Goal: Transaction & Acquisition: Book appointment/travel/reservation

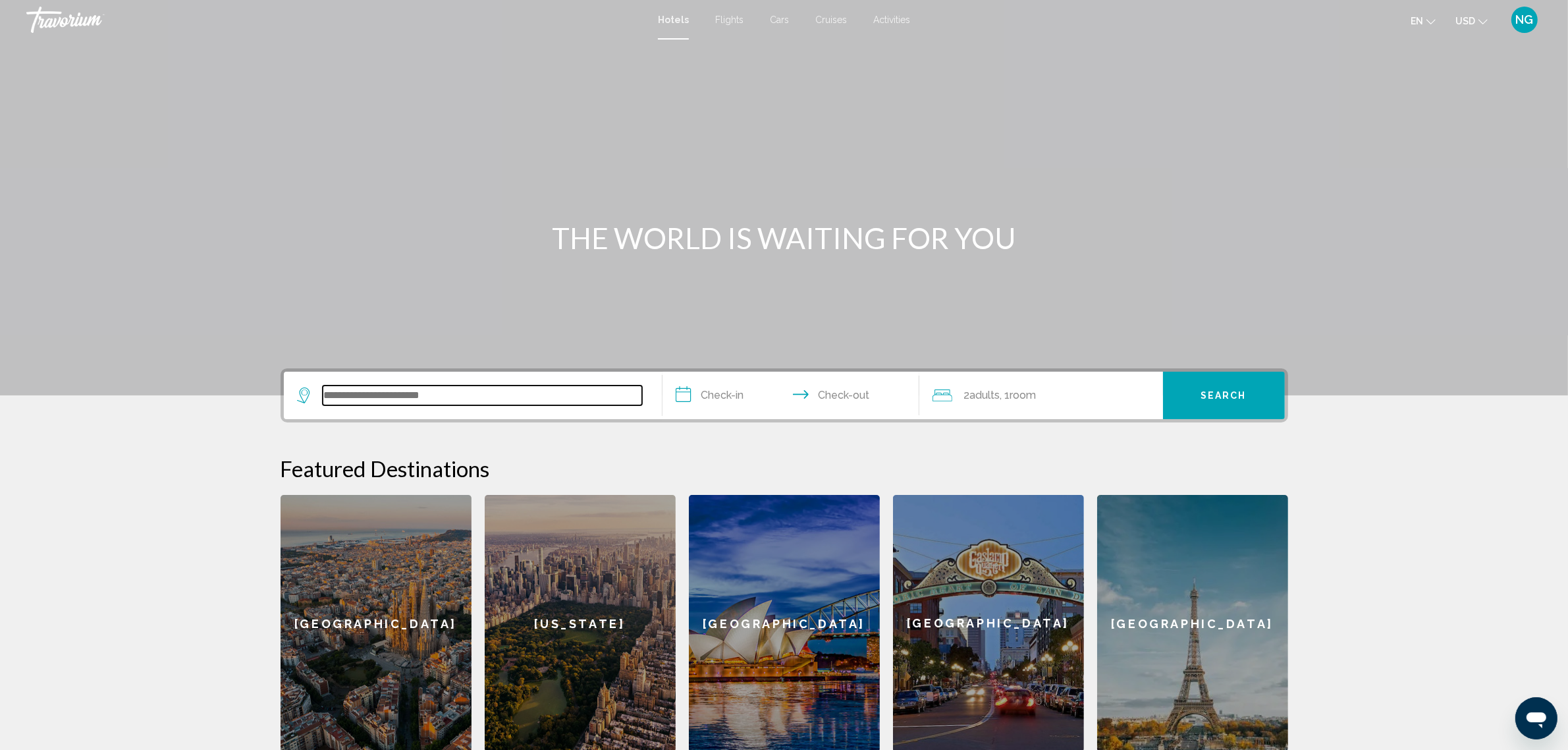
click at [449, 390] on input "Search widget" at bounding box center [482, 395] width 319 height 19
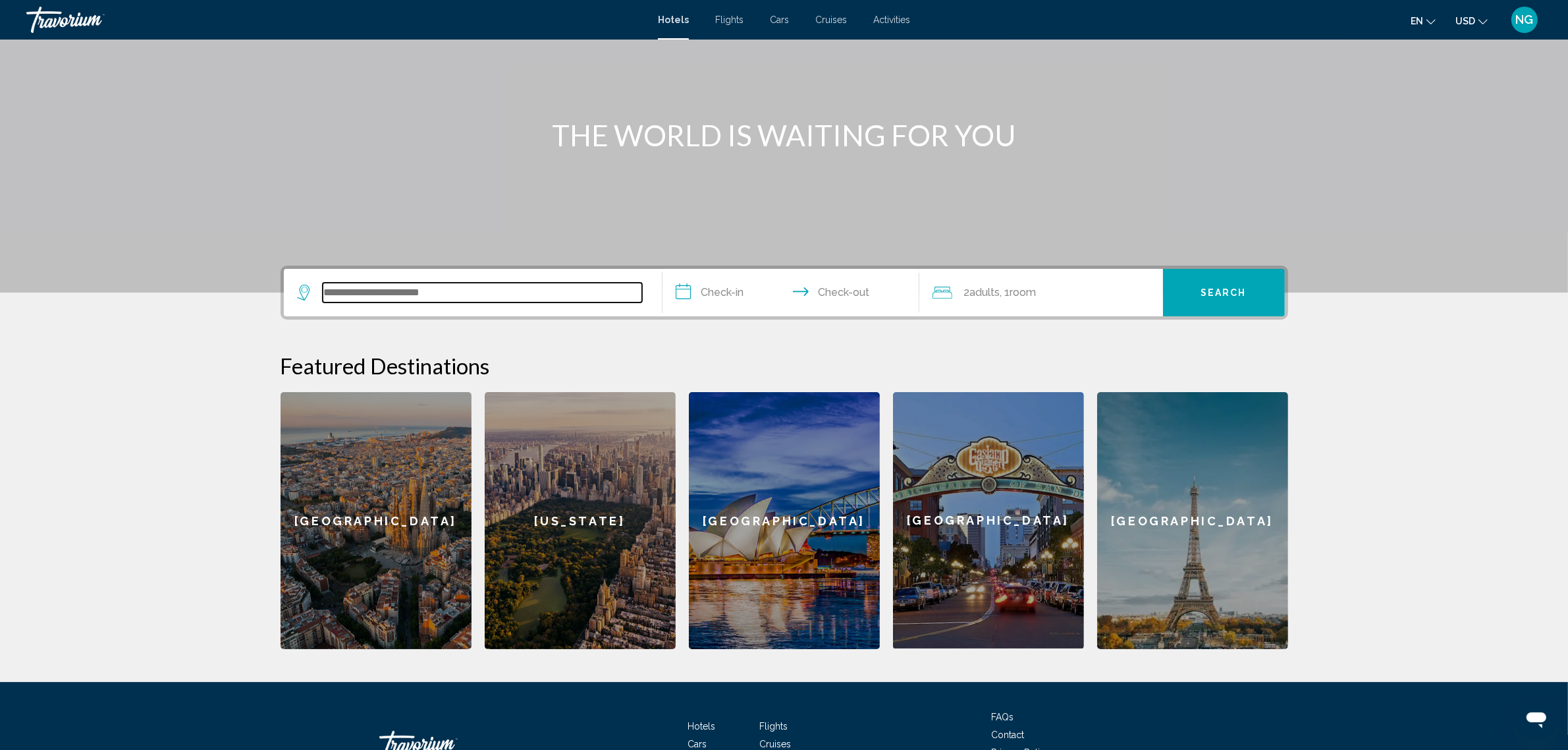
scroll to position [196, 0]
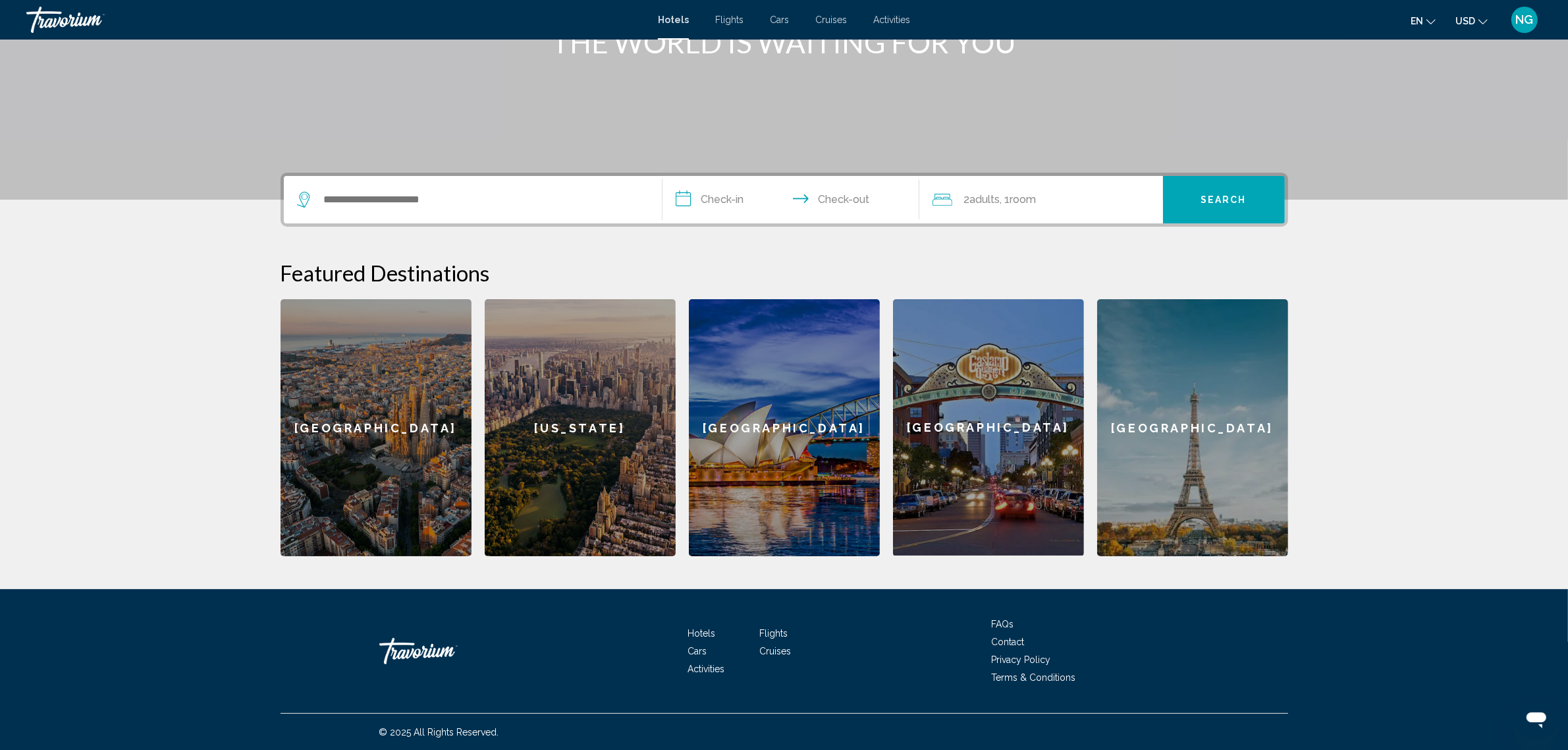
click at [776, 21] on span "Cars" at bounding box center [779, 20] width 19 height 11
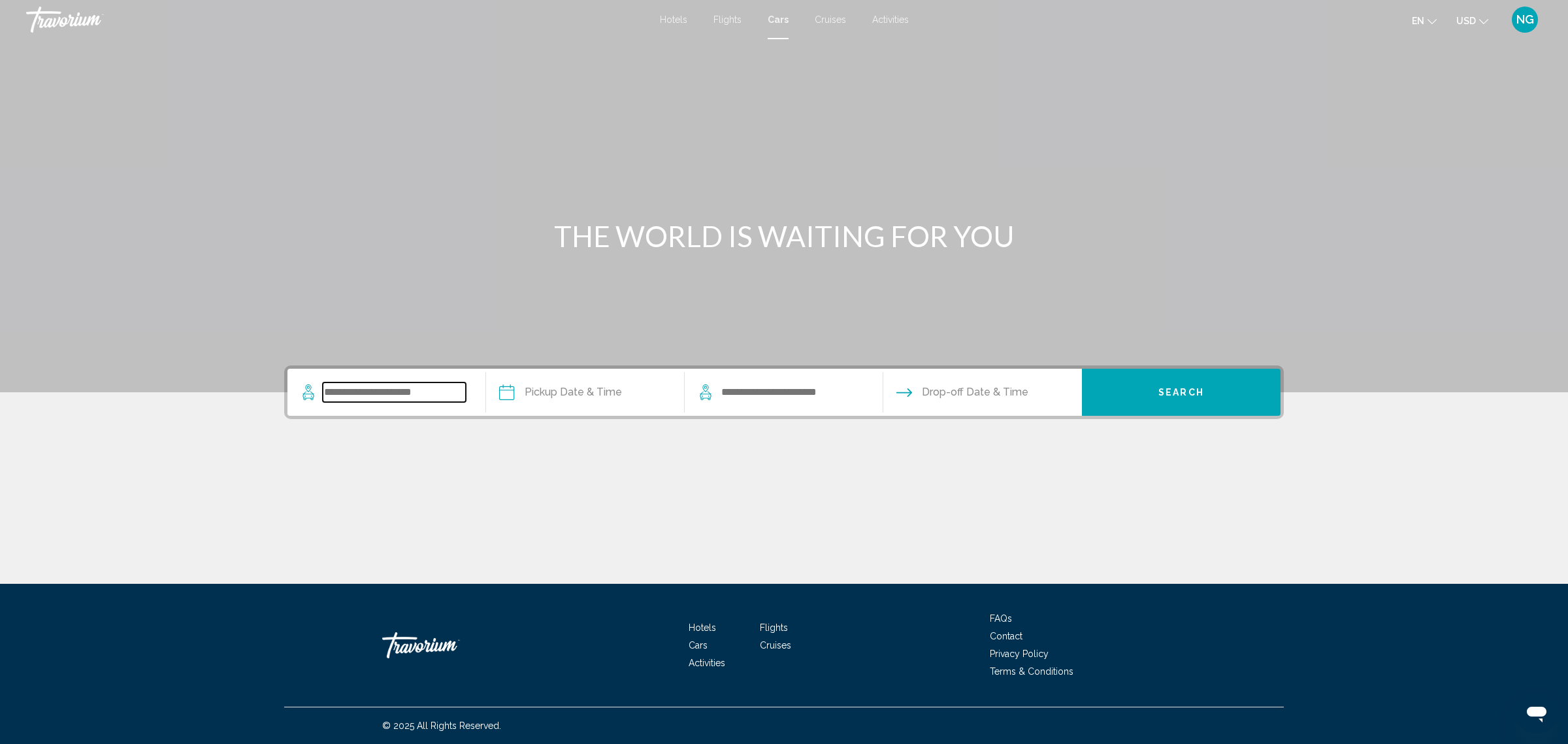
click at [429, 396] on input "Search widget" at bounding box center [394, 392] width 143 height 19
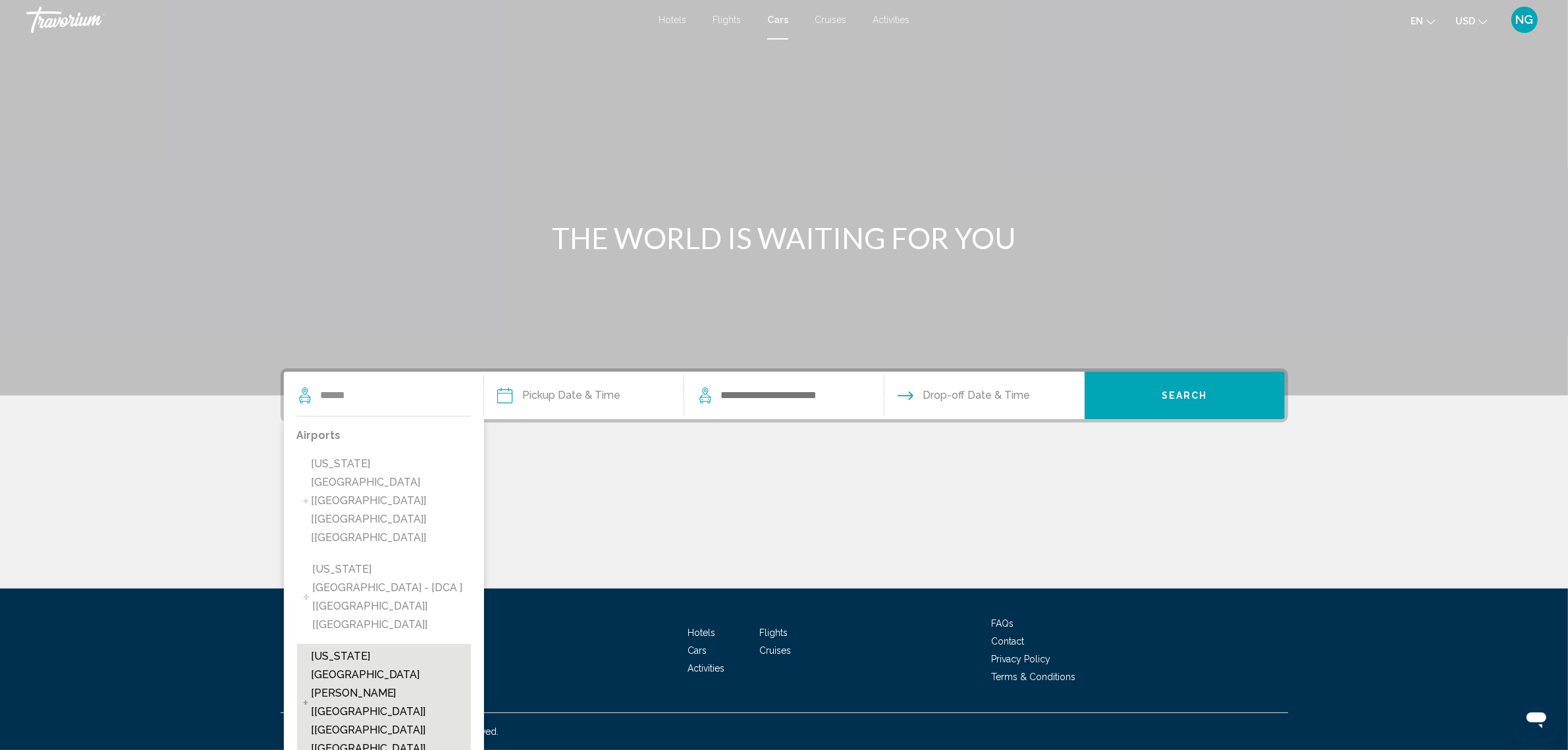
click at [404, 647] on span "[US_STATE][GEOGRAPHIC_DATA][PERSON_NAME] [[GEOGRAPHIC_DATA]] [[GEOGRAPHIC_DATA]…" at bounding box center [388, 702] width 153 height 111
type input "**********"
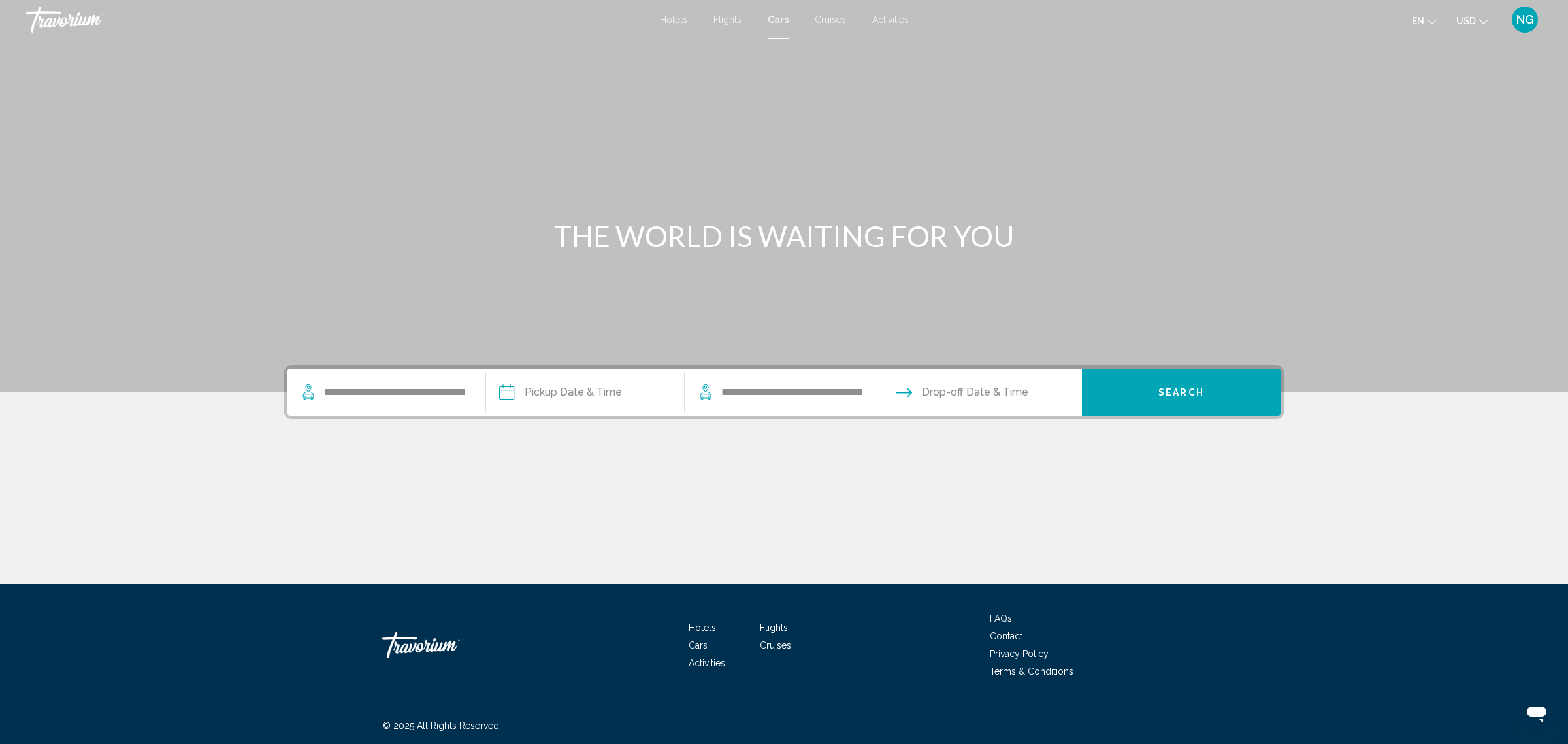
click at [596, 392] on input "Pickup date" at bounding box center [584, 394] width 204 height 51
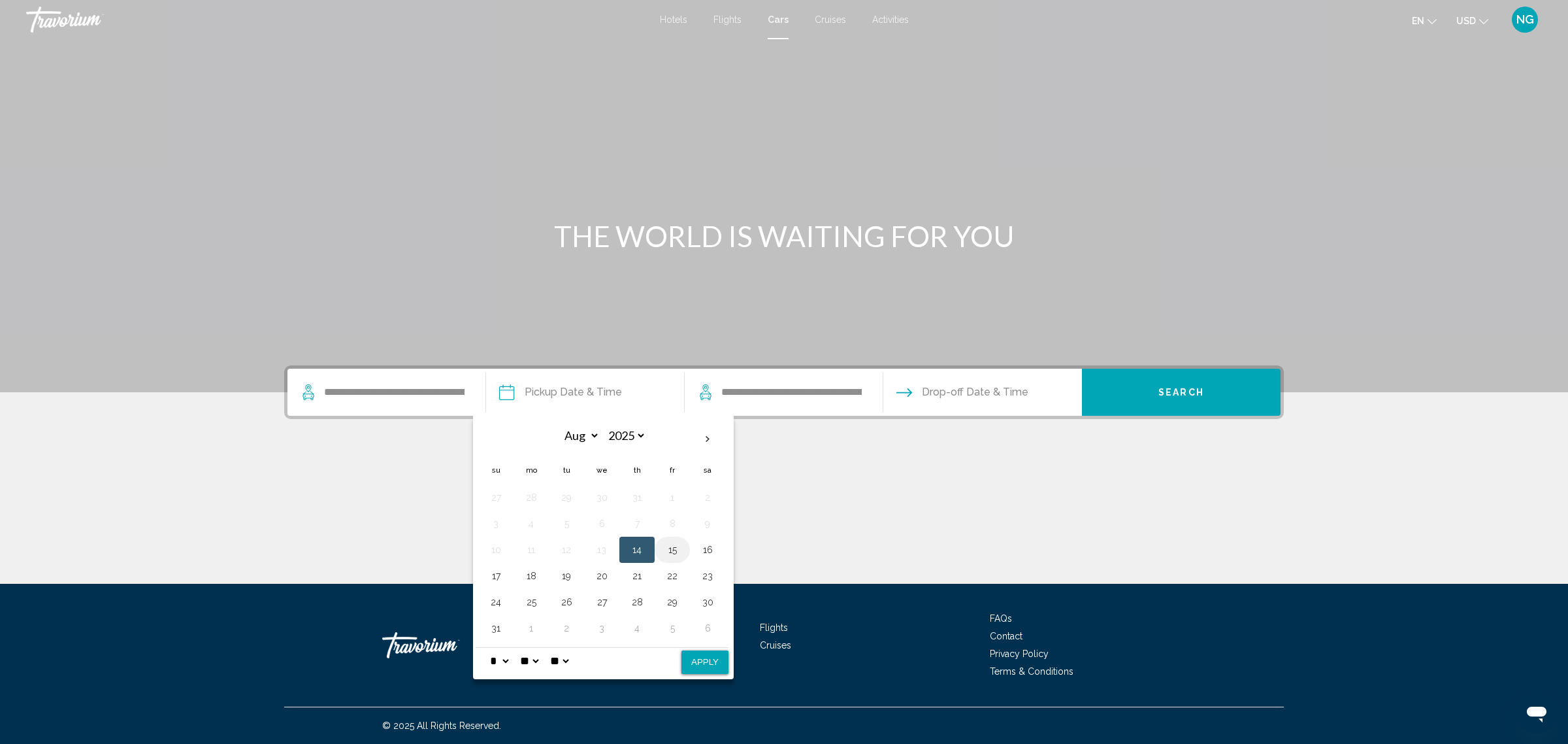
click at [678, 555] on button "15" at bounding box center [672, 549] width 21 height 18
click at [570, 576] on button "19" at bounding box center [566, 575] width 21 height 18
click at [716, 549] on button "16" at bounding box center [707, 549] width 21 height 18
click at [678, 553] on button "15" at bounding box center [672, 549] width 21 height 18
click at [931, 389] on span "Drop-off Date & Time" at bounding box center [975, 392] width 107 height 18
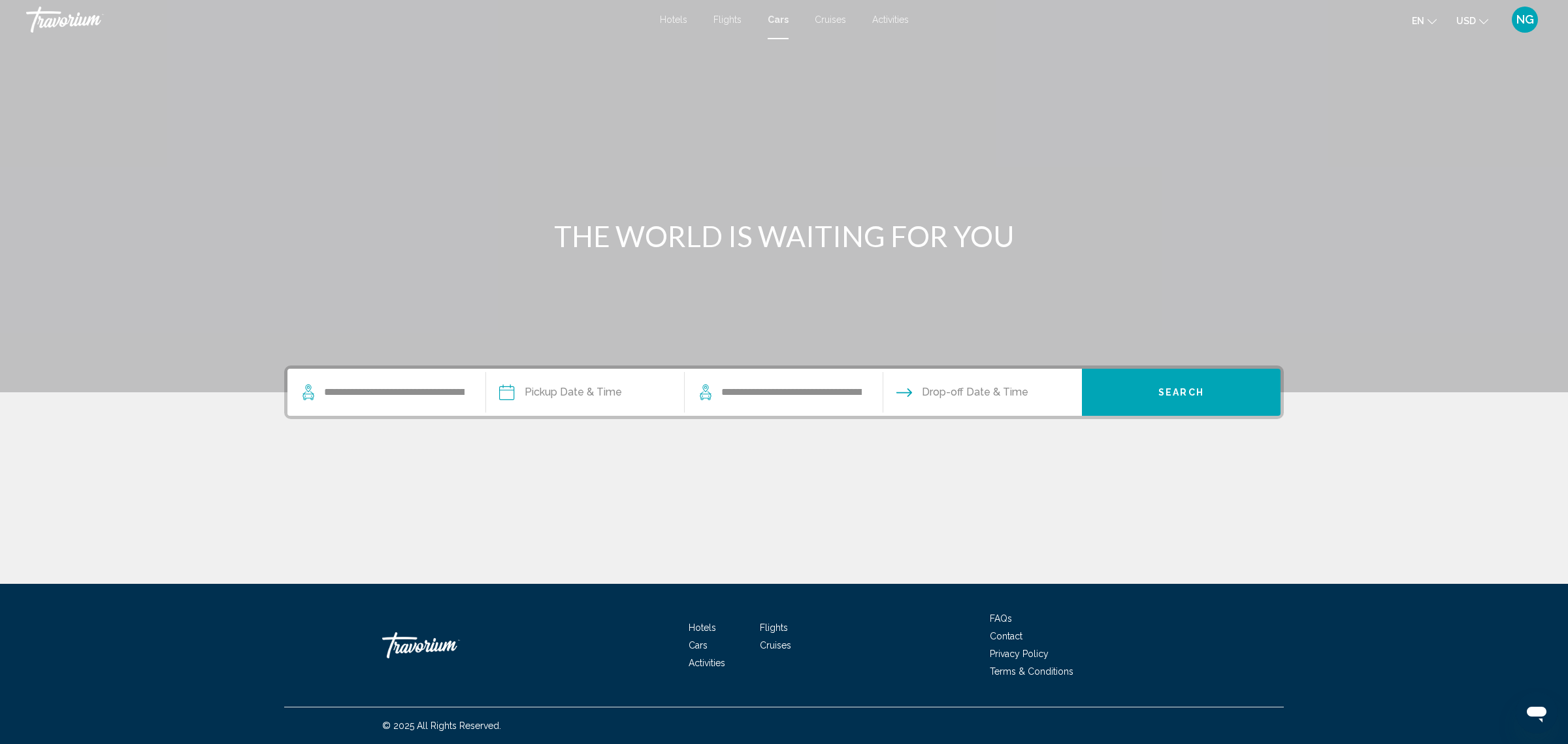
click at [945, 394] on span "Drop-off Date & Time" at bounding box center [975, 392] width 107 height 18
click at [591, 399] on input "Pickup date" at bounding box center [584, 394] width 204 height 51
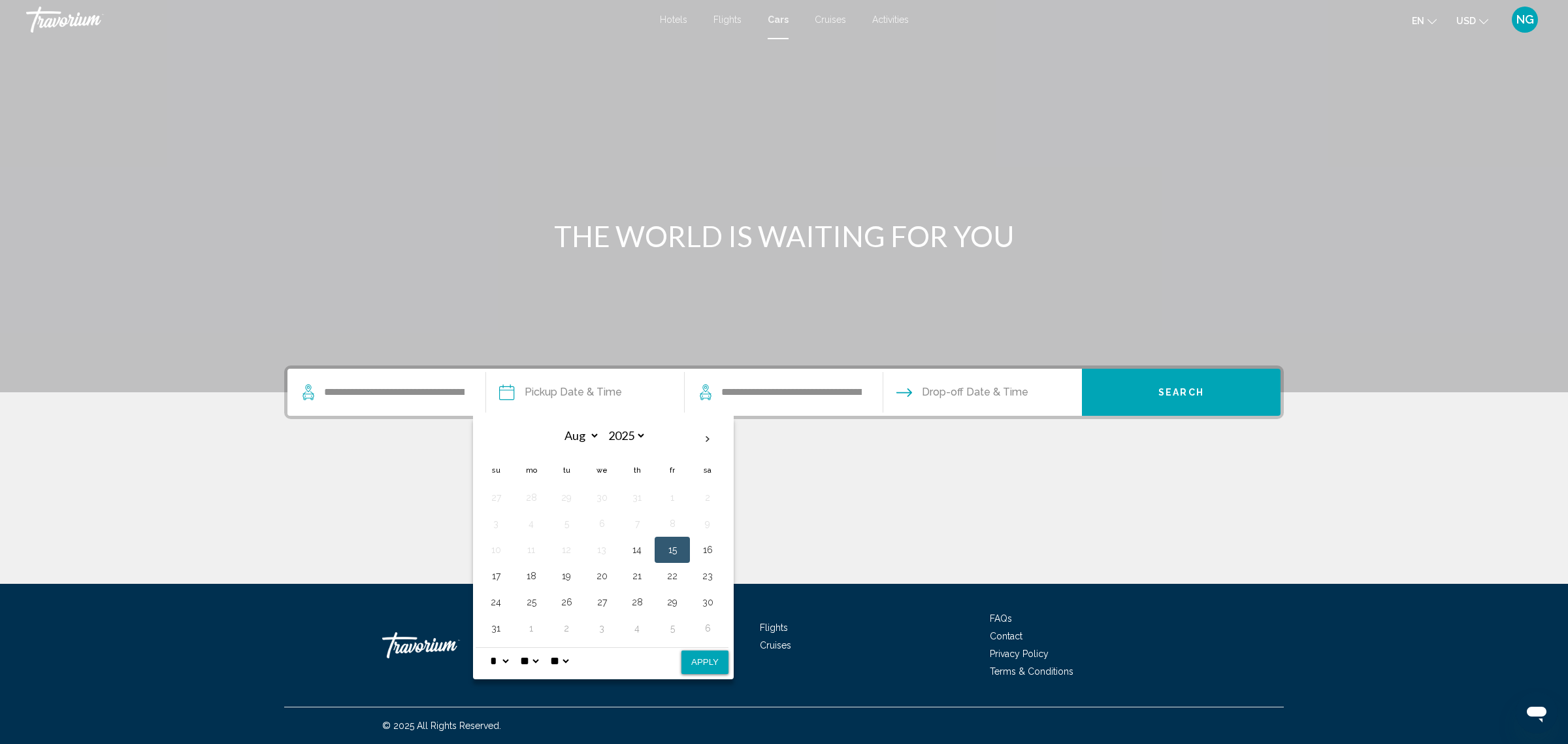
click at [671, 548] on button "15" at bounding box center [672, 549] width 21 height 18
click at [706, 664] on button "Apply" at bounding box center [705, 661] width 47 height 23
type input "**********"
select select "*"
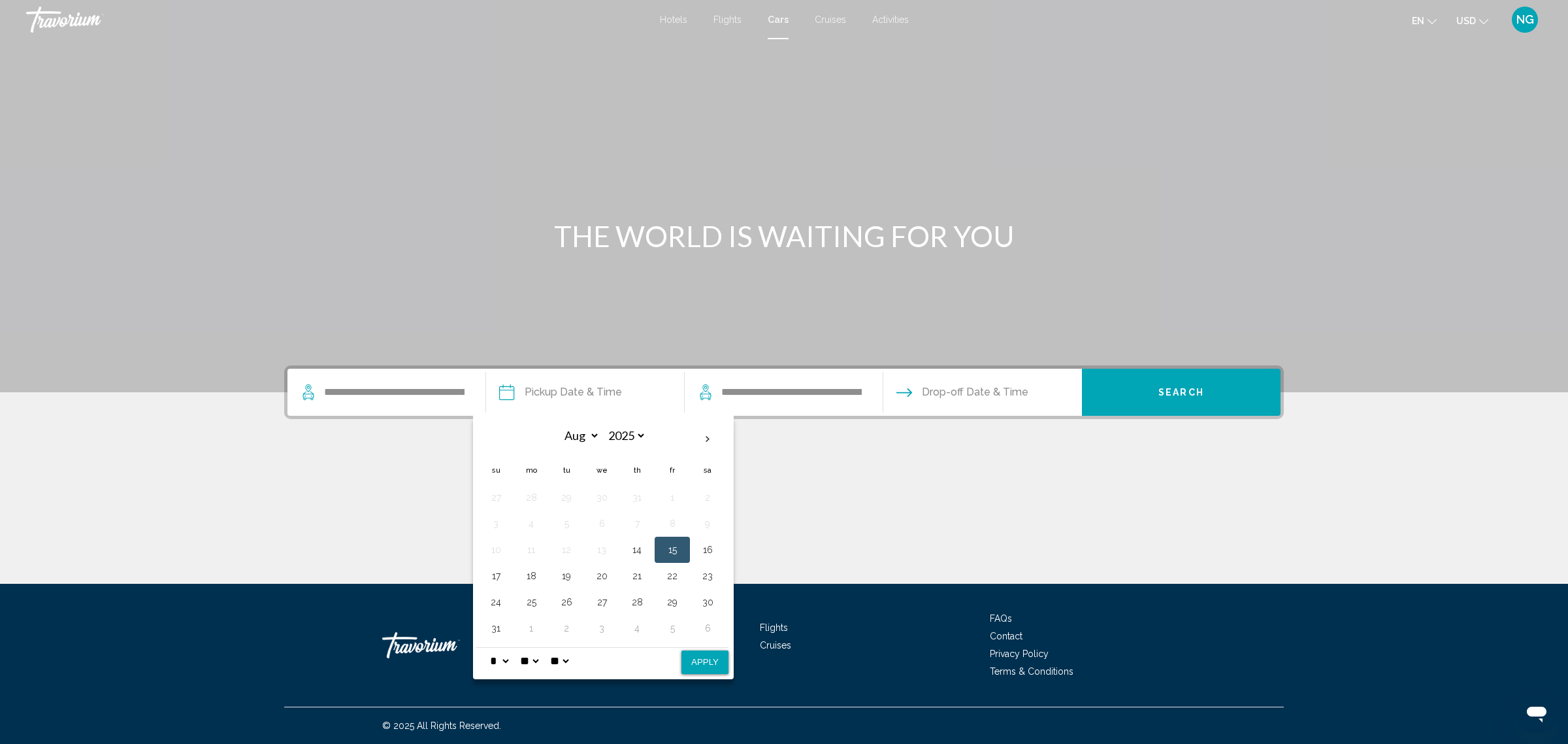
select select "**"
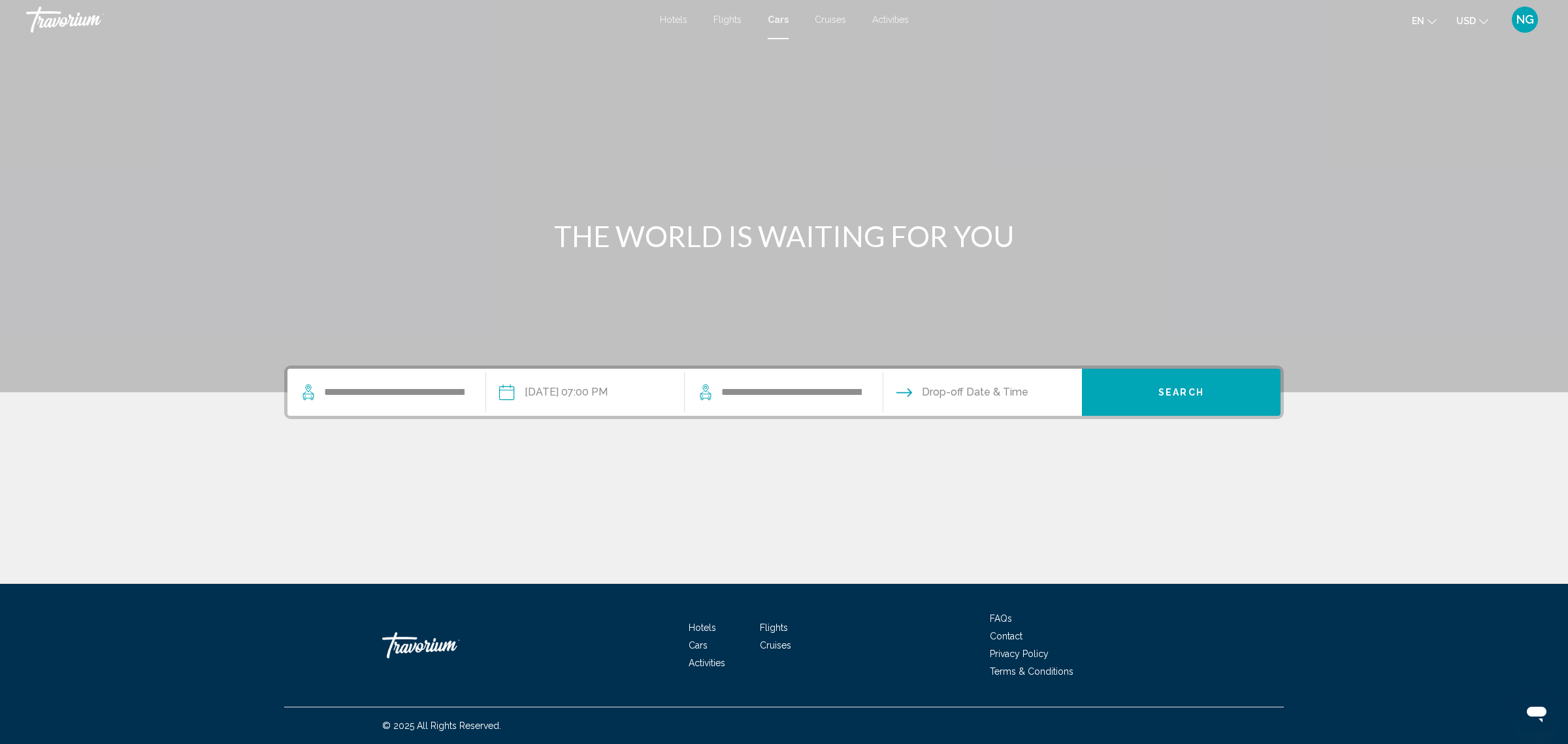
click at [958, 379] on input "Drop-off date" at bounding box center [982, 394] width 204 height 51
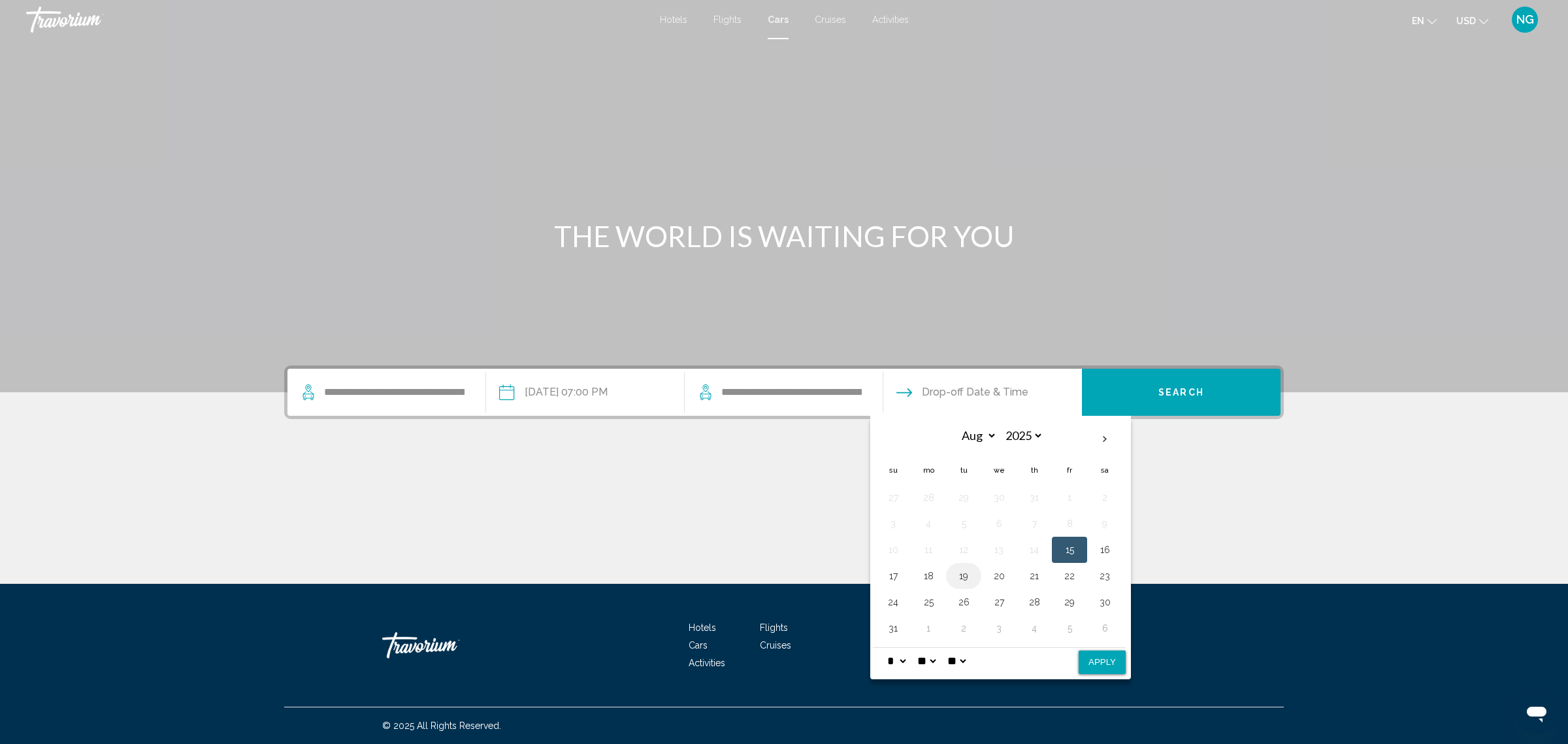
click at [960, 579] on button "19" at bounding box center [963, 575] width 21 height 18
click at [1106, 665] on button "Apply" at bounding box center [1102, 661] width 47 height 23
type input "**********"
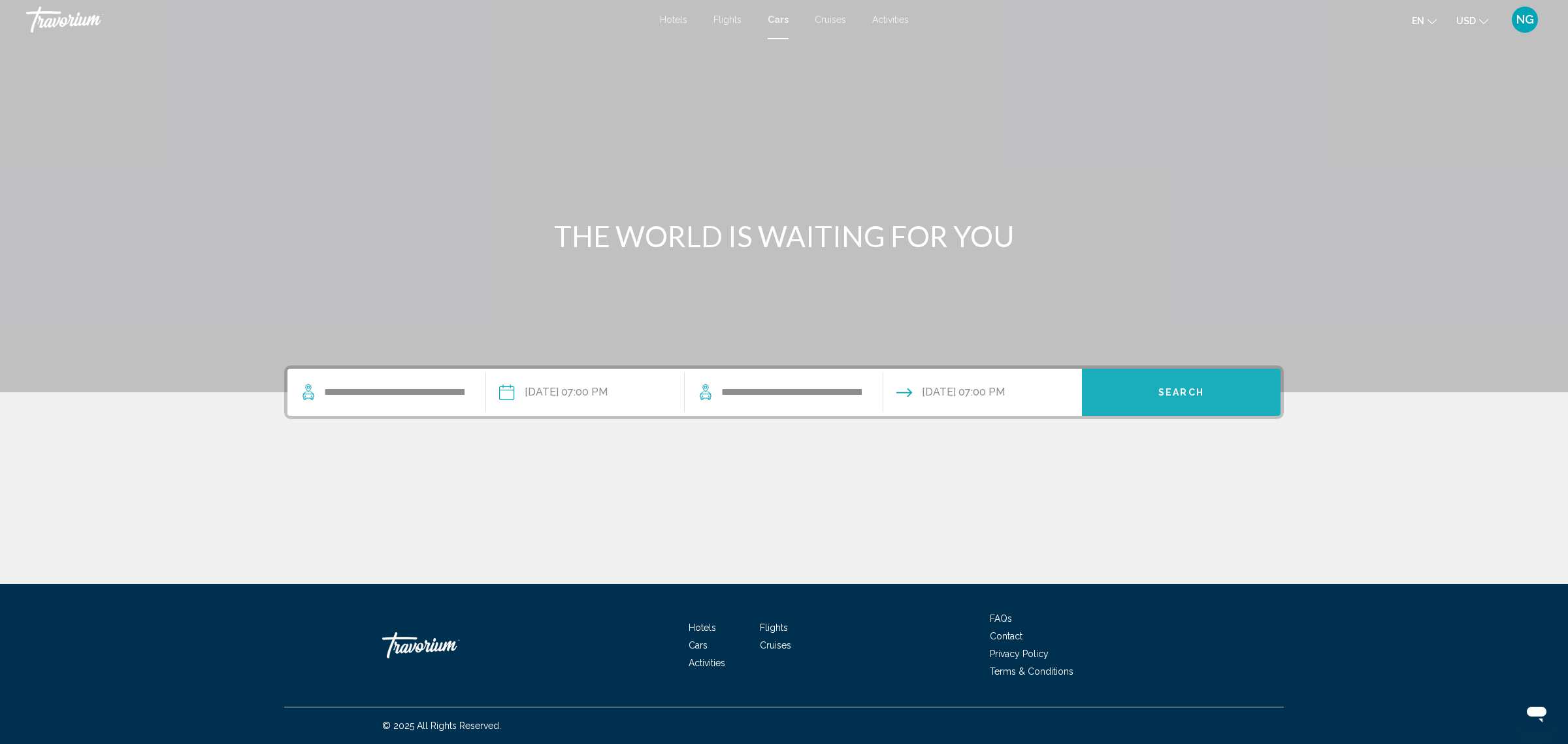
click at [1209, 393] on button "Search" at bounding box center [1181, 392] width 199 height 47
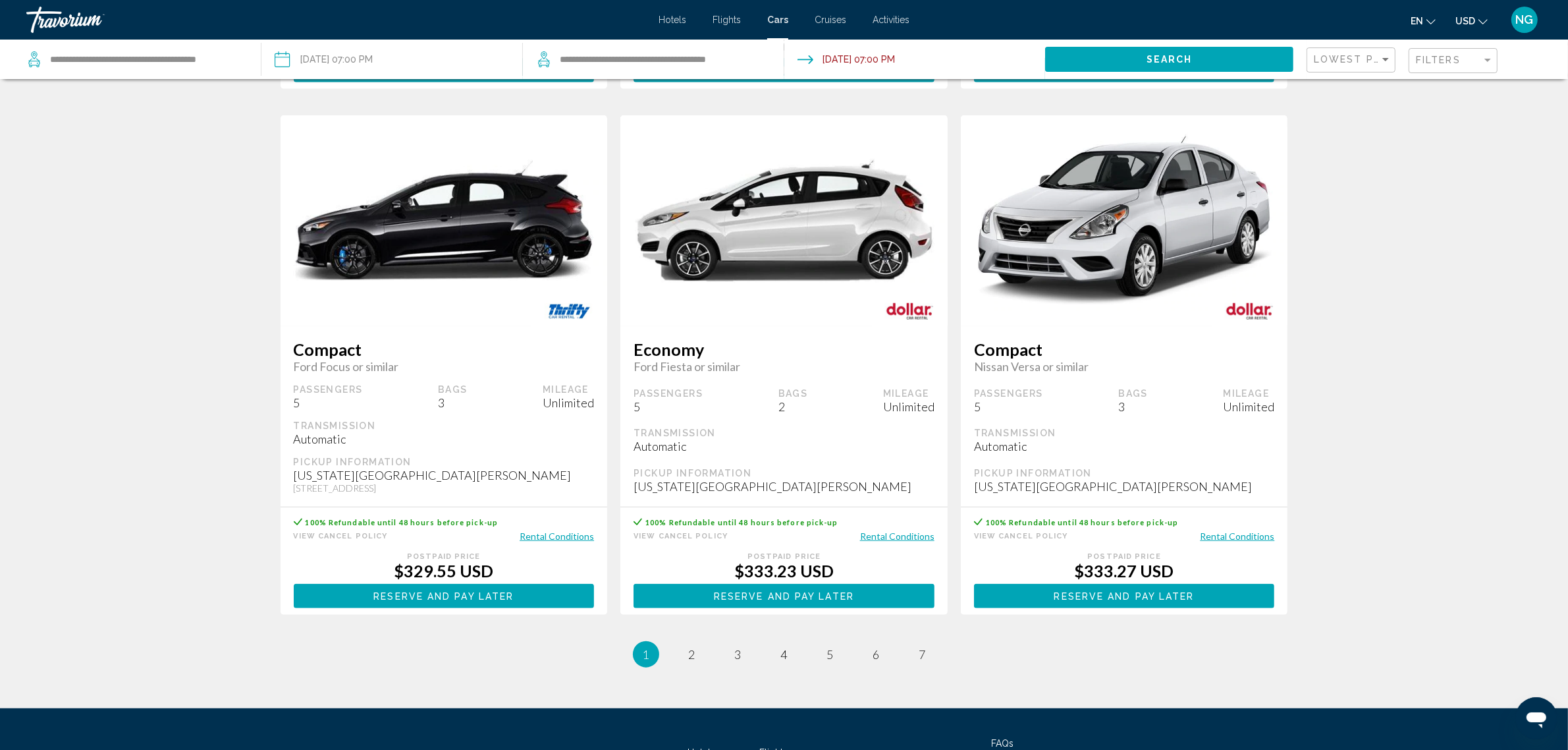
scroll to position [1647, 0]
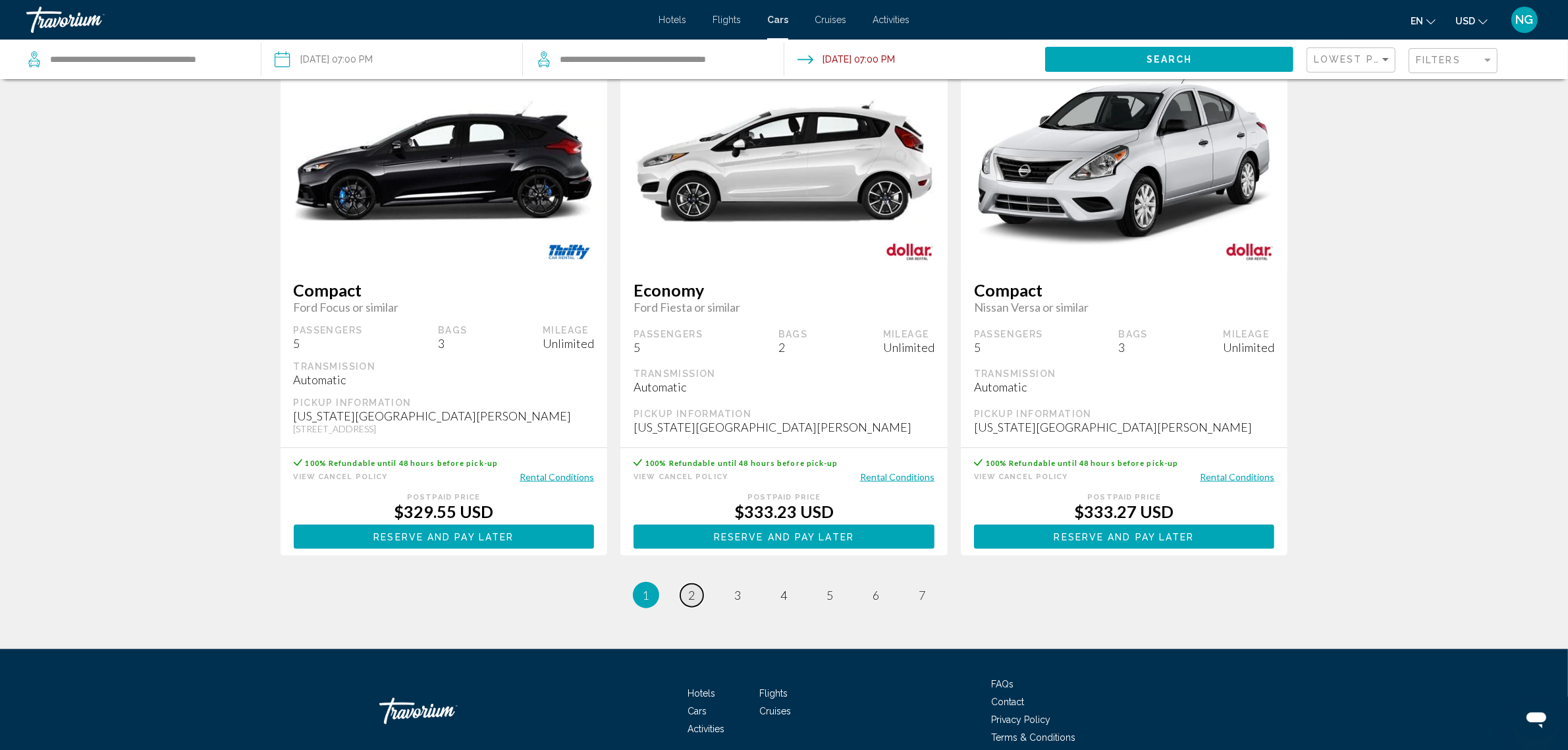
click at [696, 607] on link "page 2" at bounding box center [692, 595] width 23 height 23
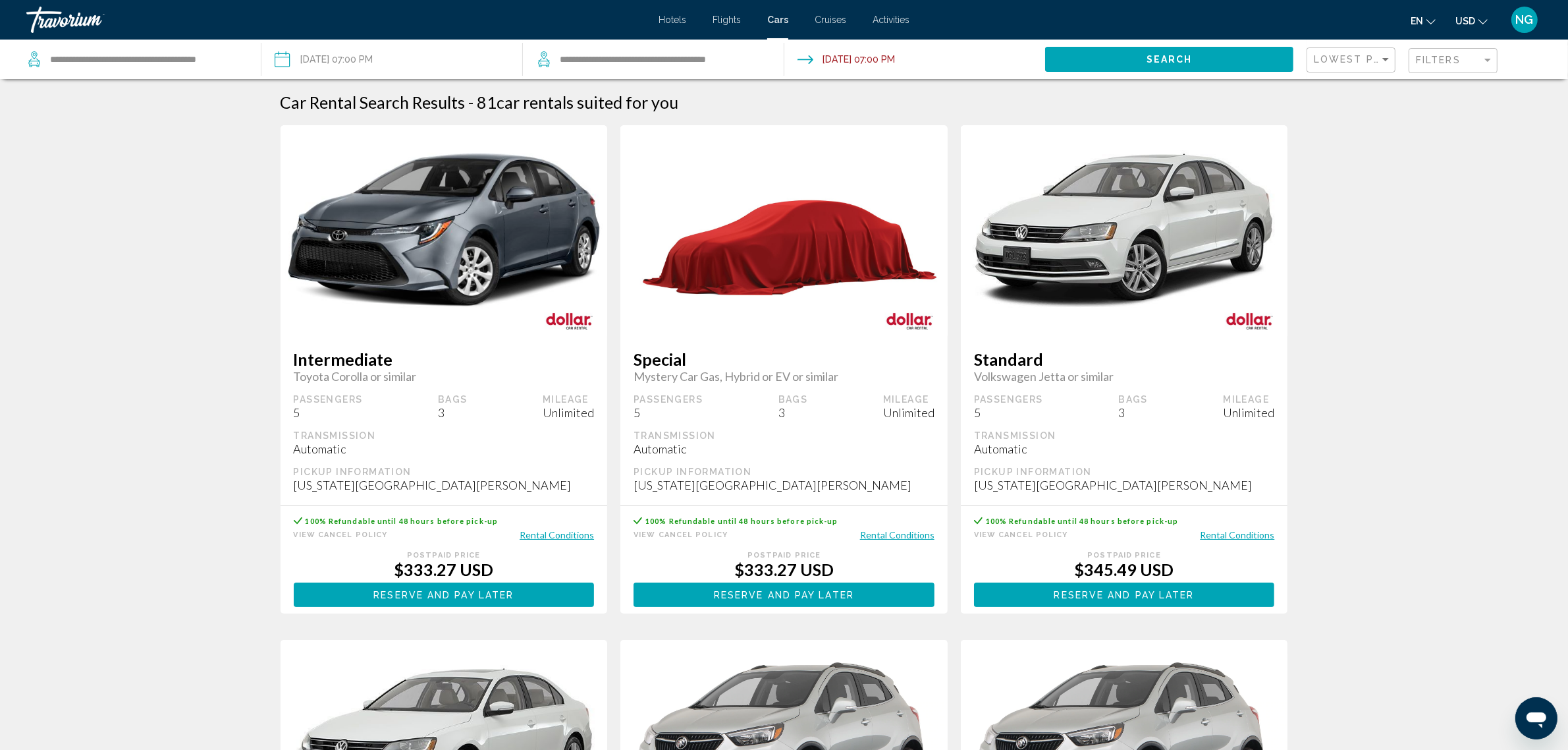
click at [1448, 51] on div "Filters" at bounding box center [1455, 61] width 78 height 24
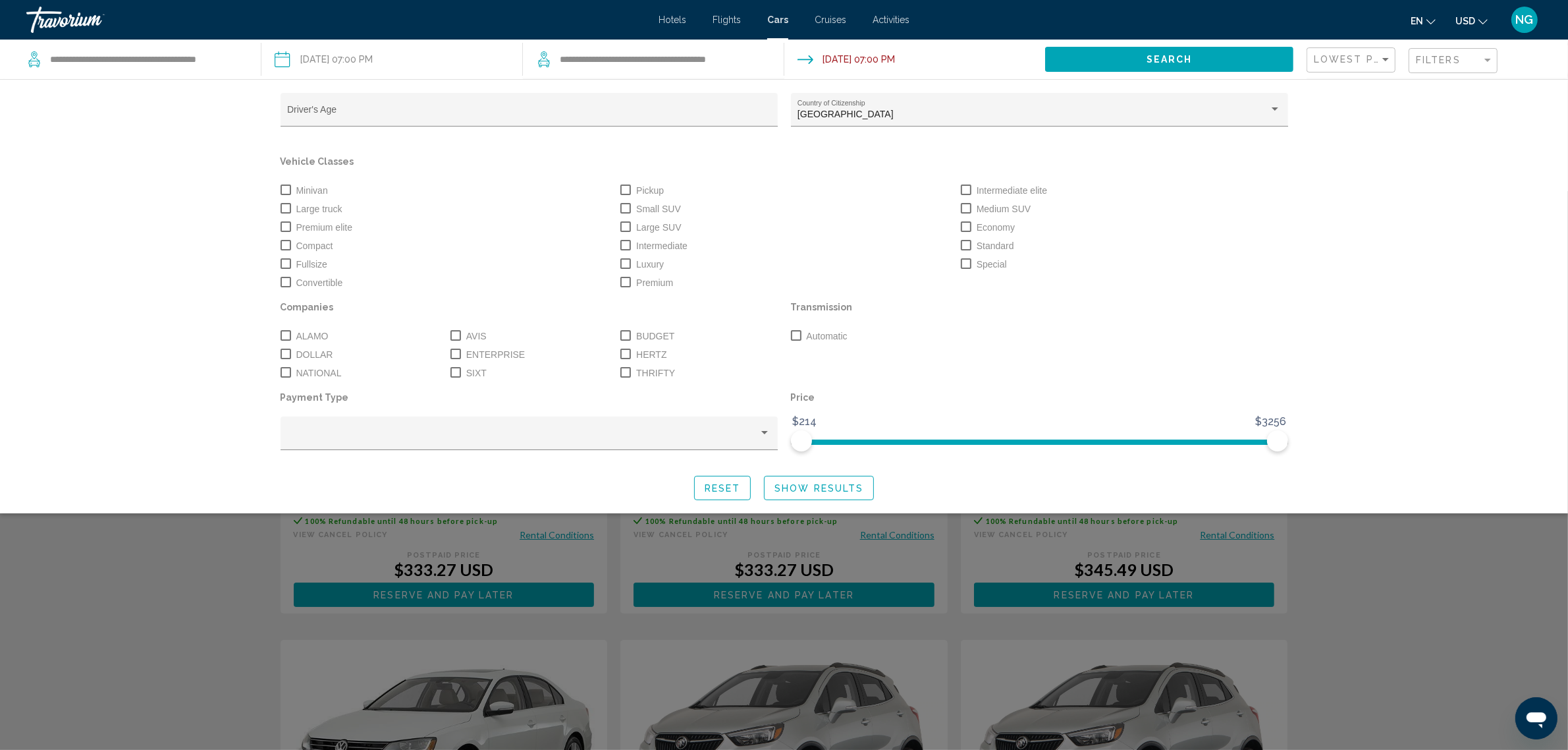
click at [656, 212] on span "Small SUV" at bounding box center [658, 209] width 45 height 16
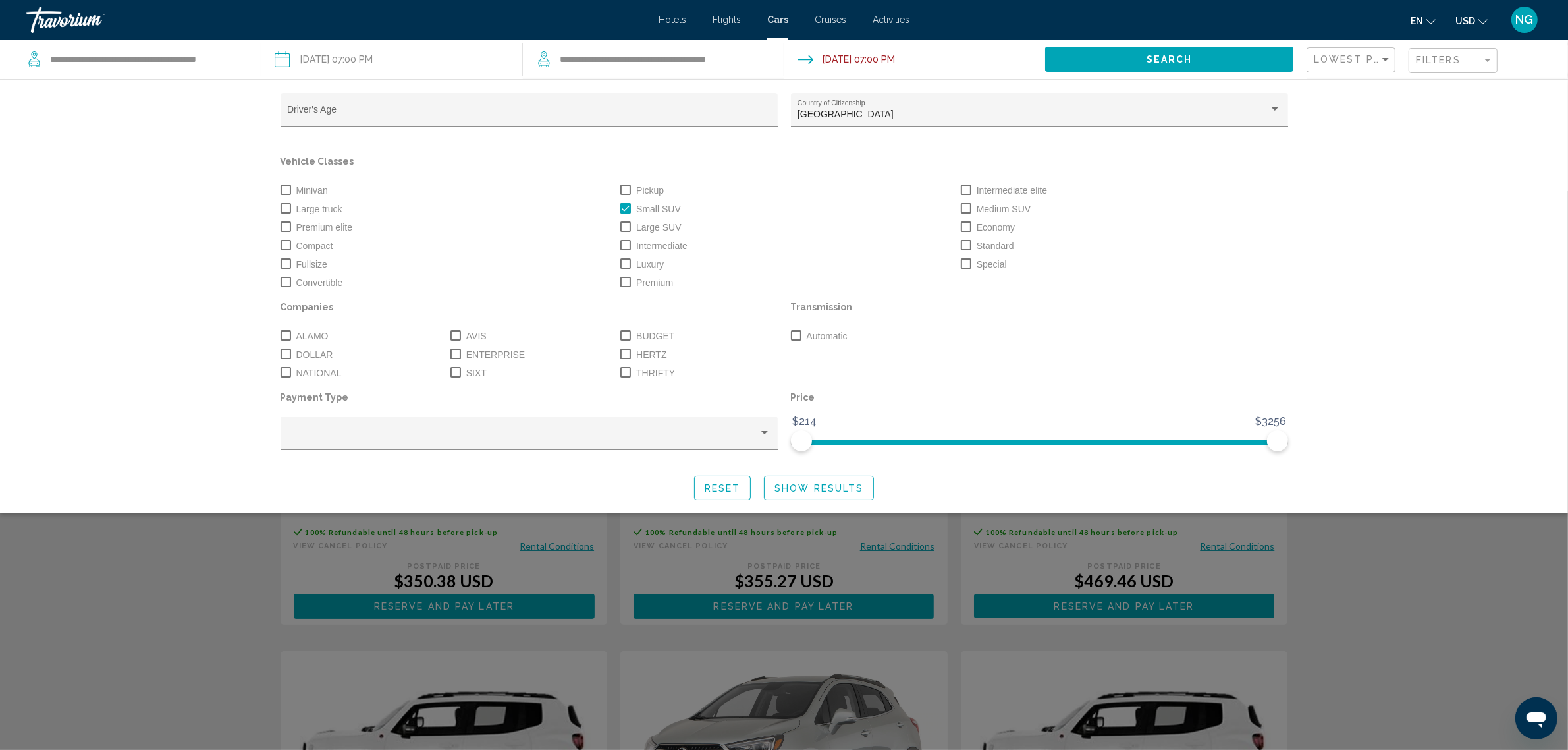
click at [650, 221] on span "Large SUV" at bounding box center [658, 227] width 45 height 16
click at [982, 208] on span "Medium SUV" at bounding box center [1004, 209] width 54 height 16
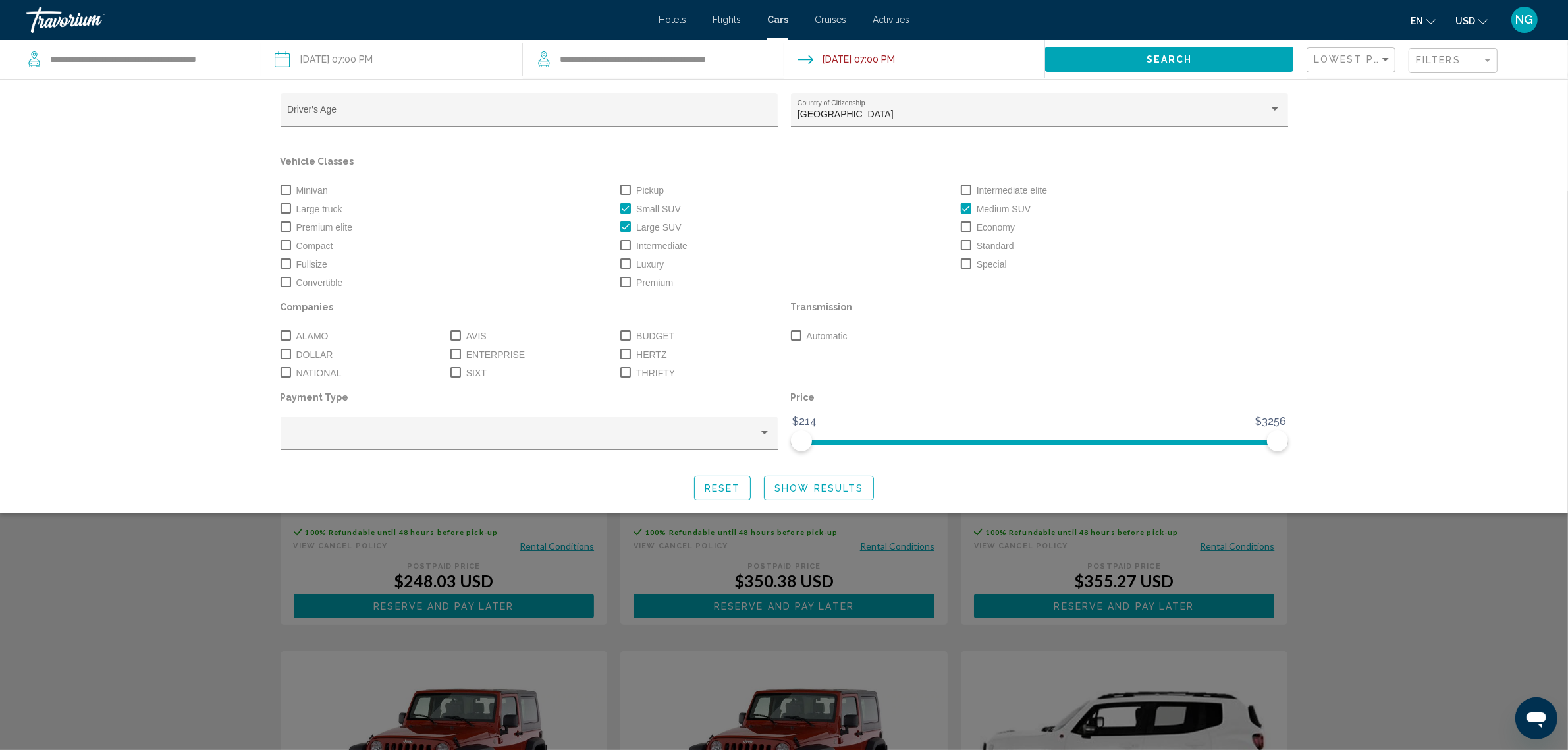
click at [811, 488] on span "Show Results" at bounding box center [819, 489] width 89 height 11
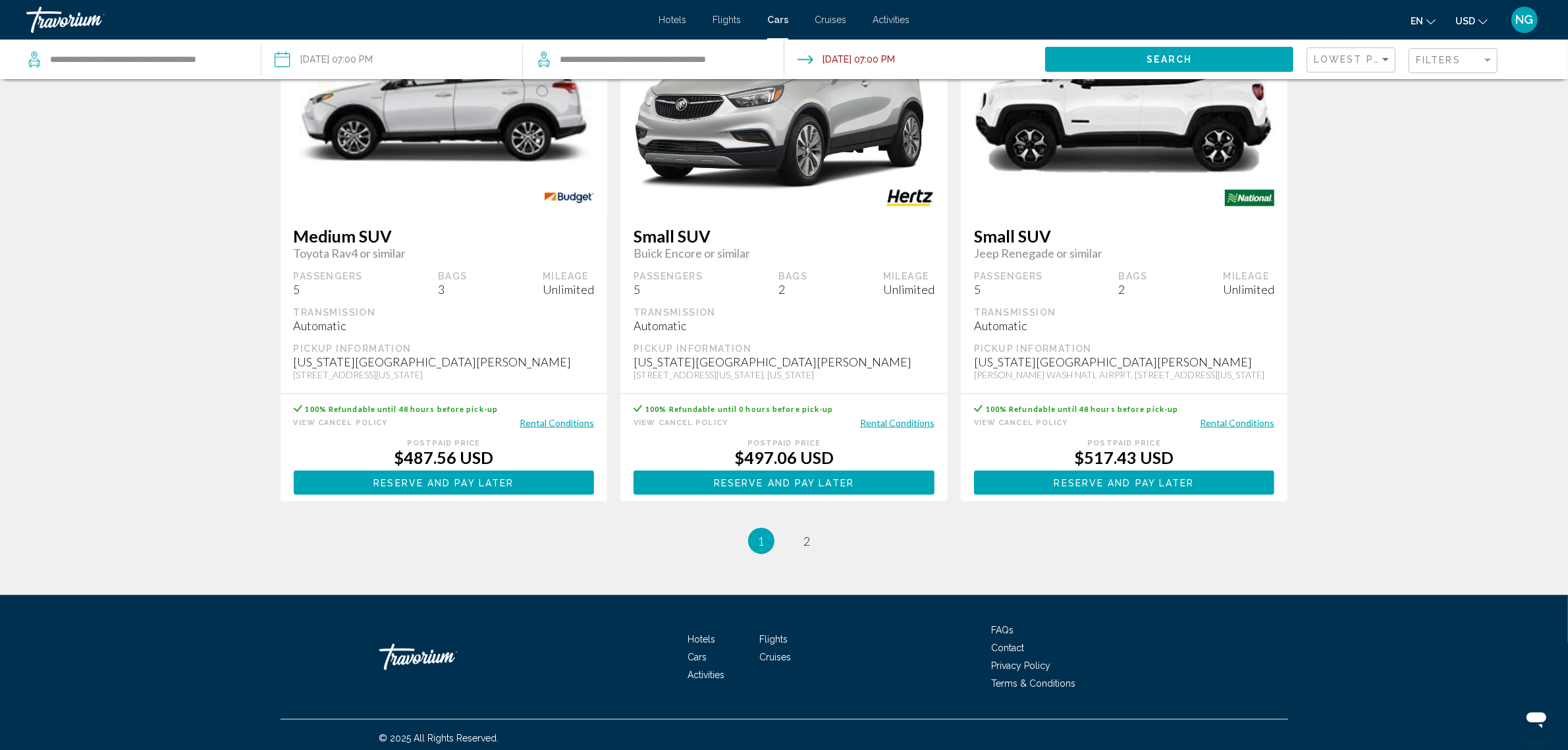
scroll to position [1751, 0]
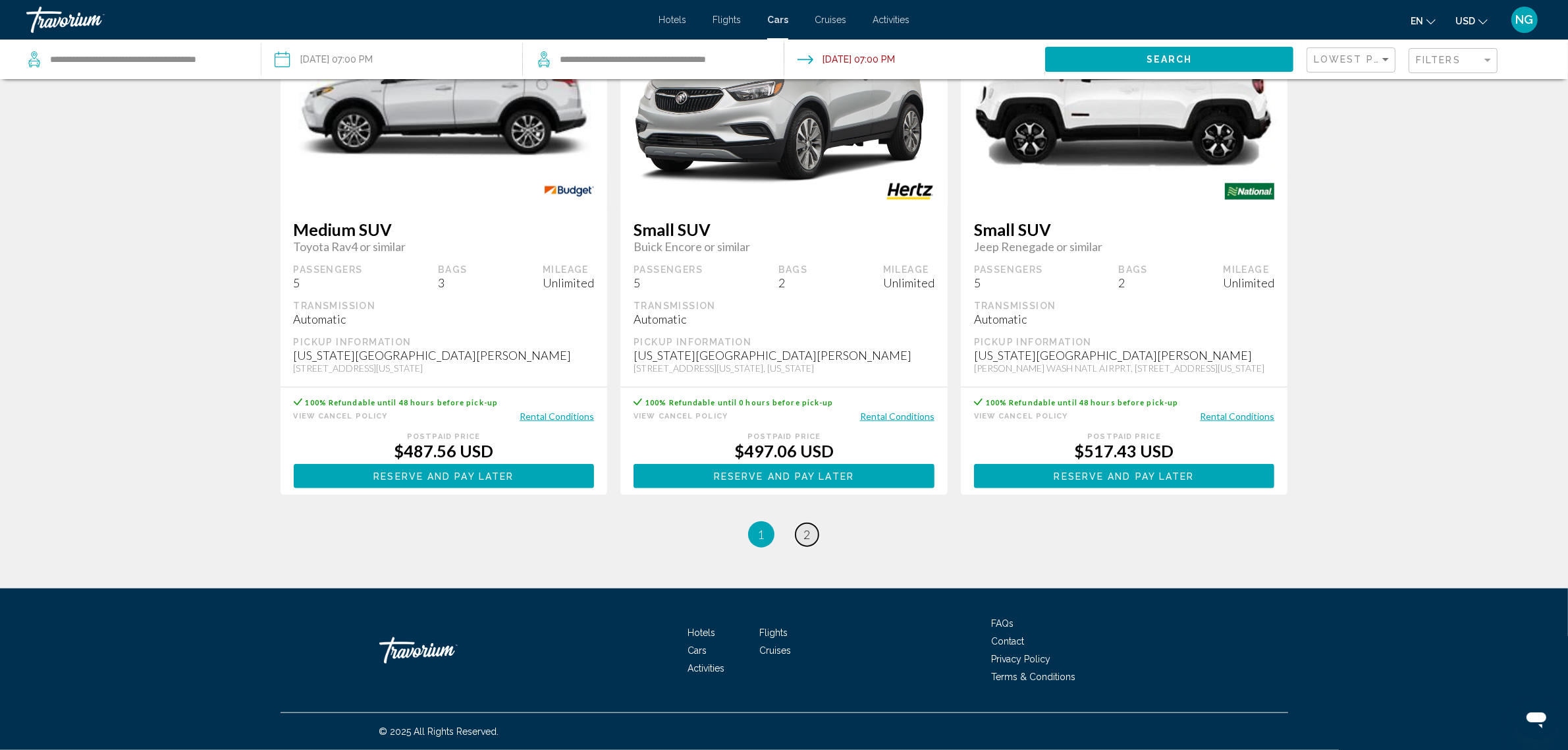
click at [814, 530] on link "page 2" at bounding box center [807, 534] width 23 height 23
